Goal: Task Accomplishment & Management: Manage account settings

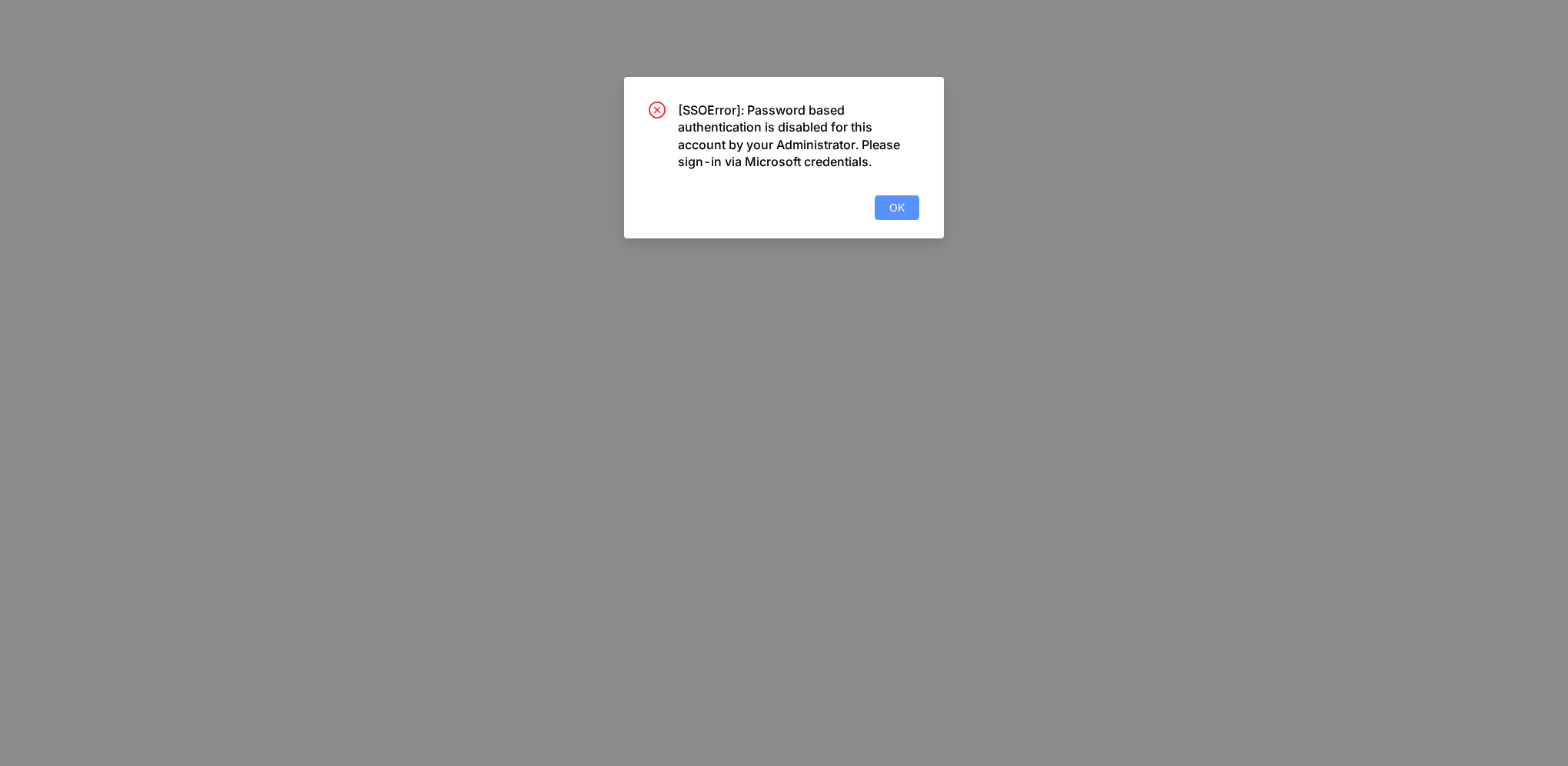
click at [889, 212] on span "OK" at bounding box center [896, 207] width 15 height 17
